Goal: Task Accomplishment & Management: Complete application form

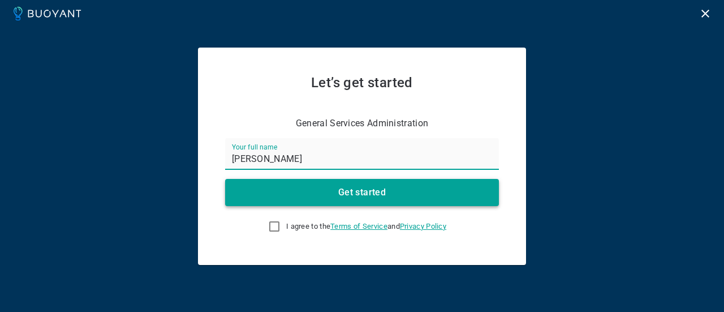
type input "[PERSON_NAME]"
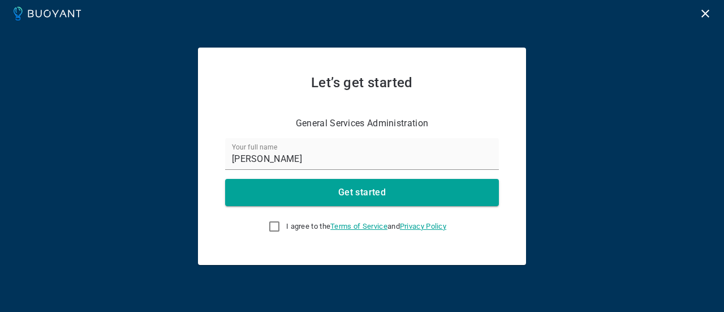
drag, startPoint x: 360, startPoint y: 190, endPoint x: 208, endPoint y: 226, distance: 156.3
click at [209, 226] on div "Let’s get started General Services Administration Your full name [PERSON_NAME] …" at bounding box center [362, 155] width 328 height 217
click at [269, 227] on input "I agree to the Terms of Service and Privacy Policy" at bounding box center [274, 226] width 14 height 14
checkbox input "true"
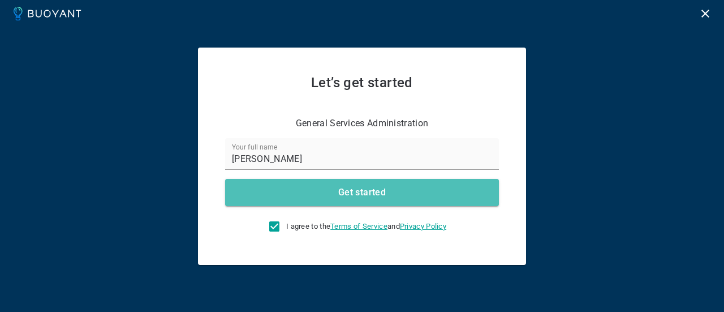
click at [369, 192] on h4 "Get started" at bounding box center [361, 192] width 47 height 11
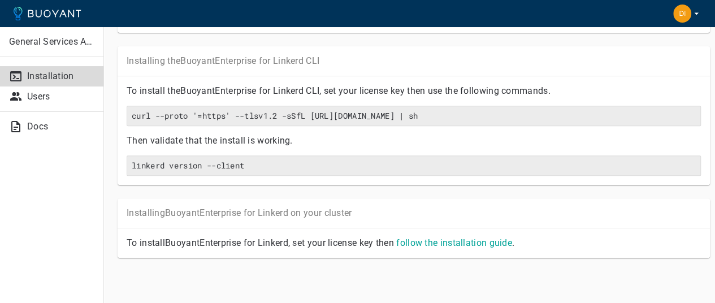
scroll to position [201, 0]
